Goal: Check status

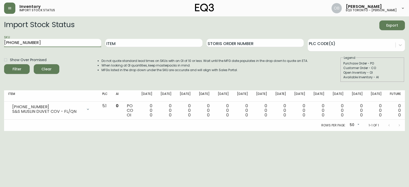
click at [31, 45] on input "[PHONE_NUMBER]" at bounding box center [52, 43] width 97 height 8
type input "[PHONE_NUMBER]"
click at [4, 64] on button "Filter" at bounding box center [17, 69] width 26 height 10
click at [104, 59] on li "Do not quote standard lead times on SKUs with an OI of 10 or less. Wait until t…" at bounding box center [205, 61] width 207 height 5
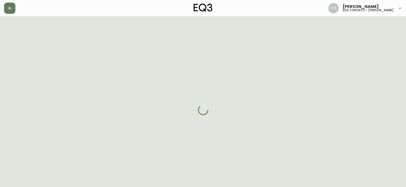
select select "ON"
select select "CA"
select select "CA_EN"
select select "Other"
select select "Real Estate Agent"
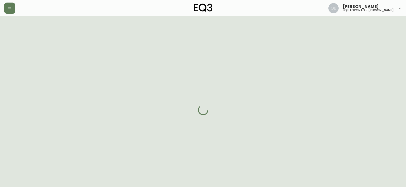
select select "cjw10z96s008u6gs0ccm7hd19"
select select "false"
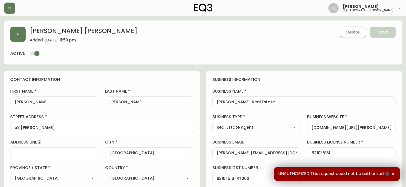
click at [393, 174] on icon "button" at bounding box center [392, 174] width 4 height 4
